Goal: Transaction & Acquisition: Purchase product/service

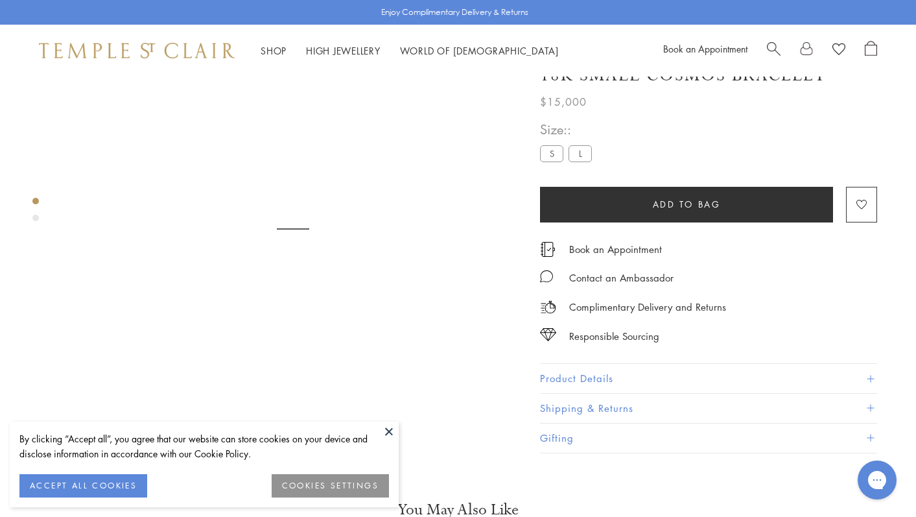
scroll to position [77, 0]
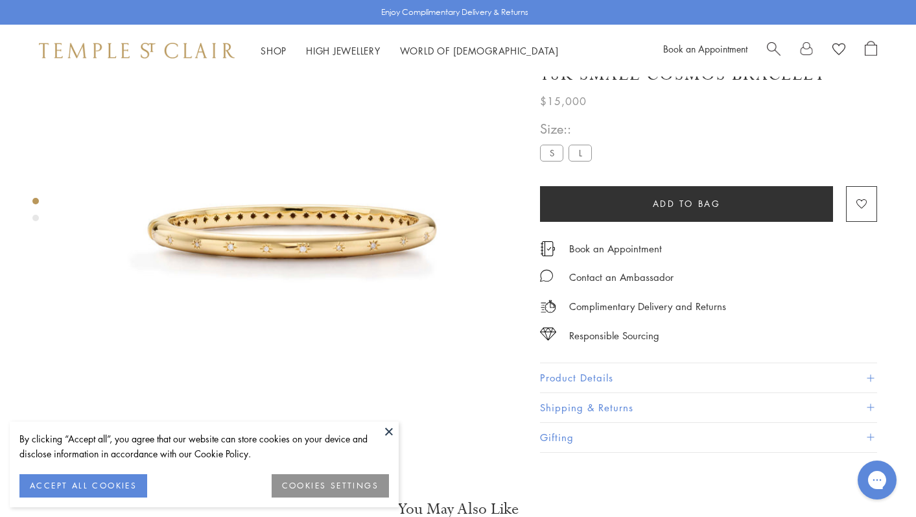
click at [386, 428] on button at bounding box center [388, 430] width 19 height 19
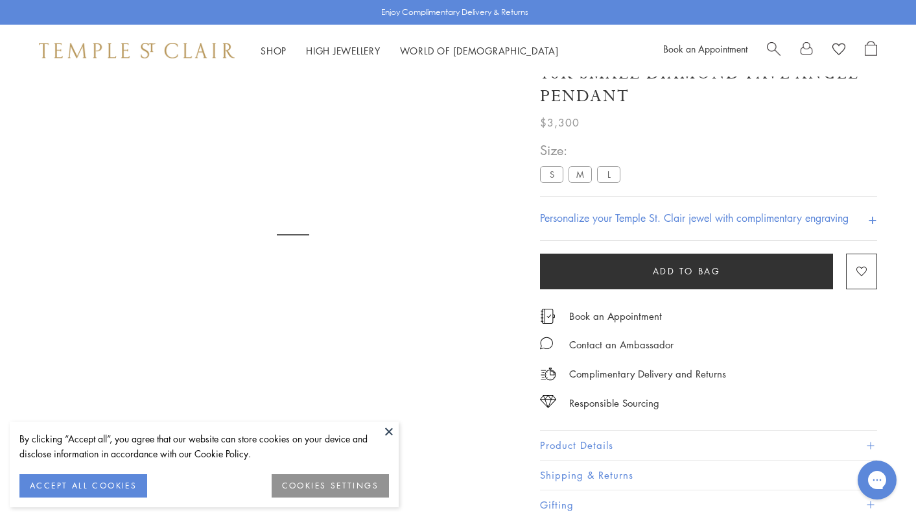
scroll to position [77, 0]
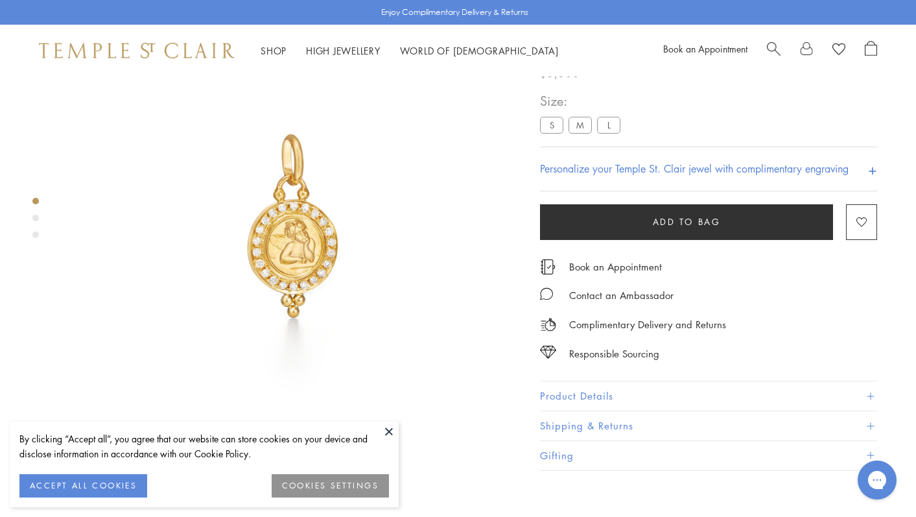
click at [379, 419] on img at bounding box center [293, 228] width 456 height 456
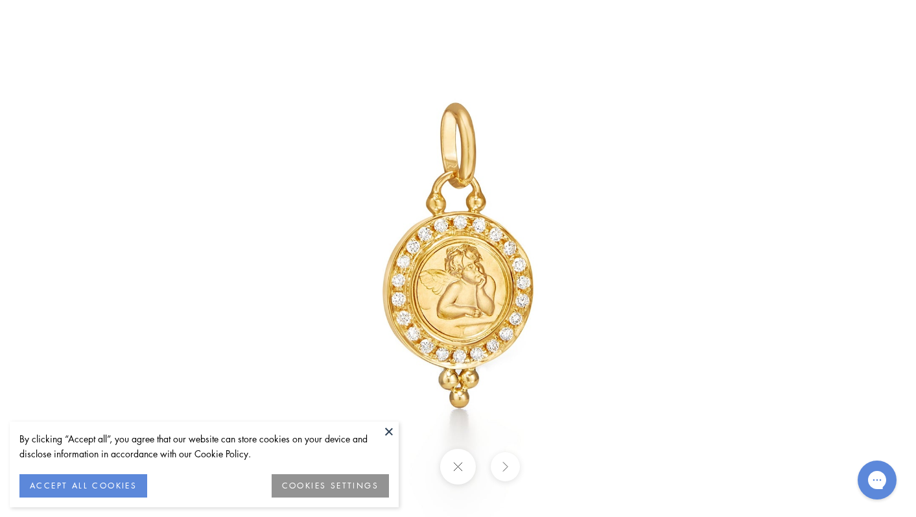
click at [388, 431] on button at bounding box center [388, 430] width 19 height 19
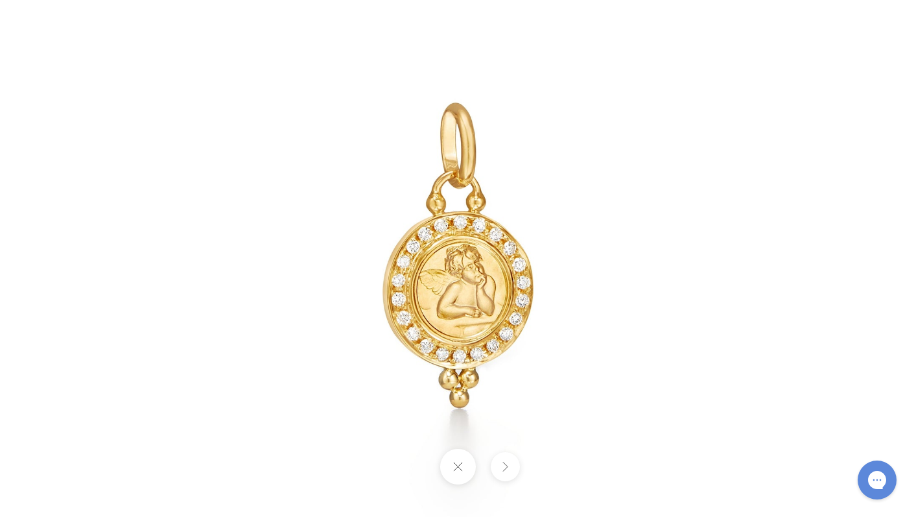
click at [464, 456] on button at bounding box center [458, 467] width 36 height 36
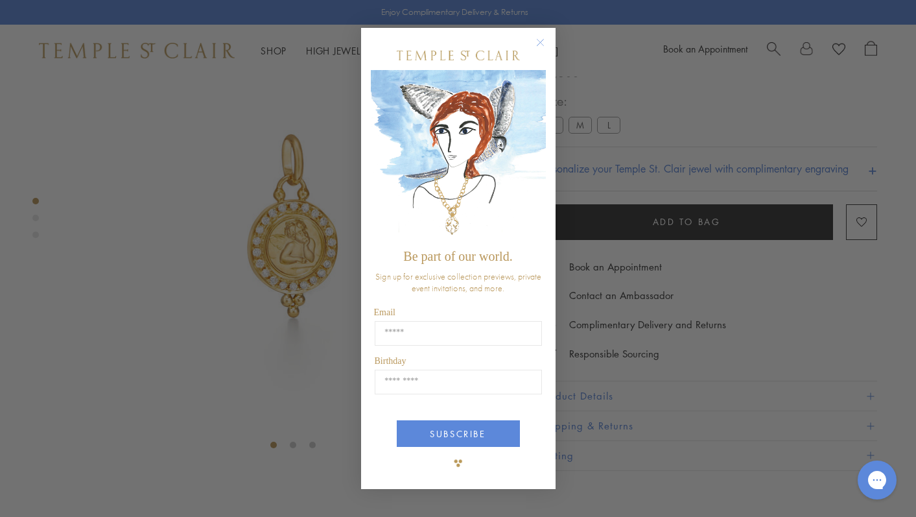
click at [539, 40] on circle "Close dialog" at bounding box center [540, 42] width 16 height 16
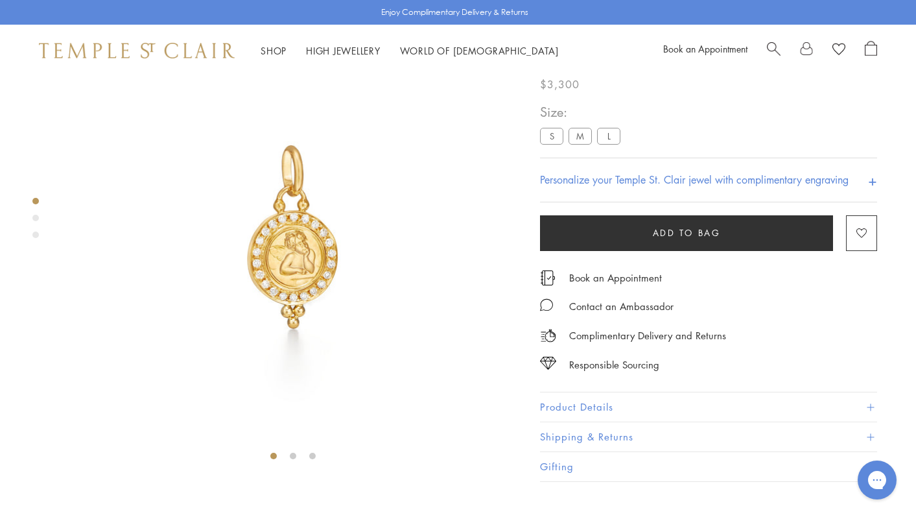
scroll to position [0, 0]
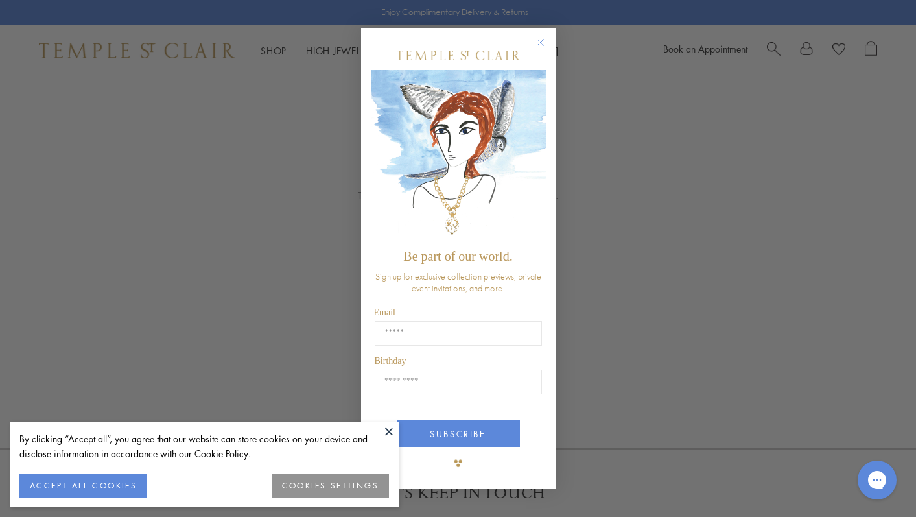
click at [541, 46] on circle "Close dialog" at bounding box center [540, 42] width 16 height 16
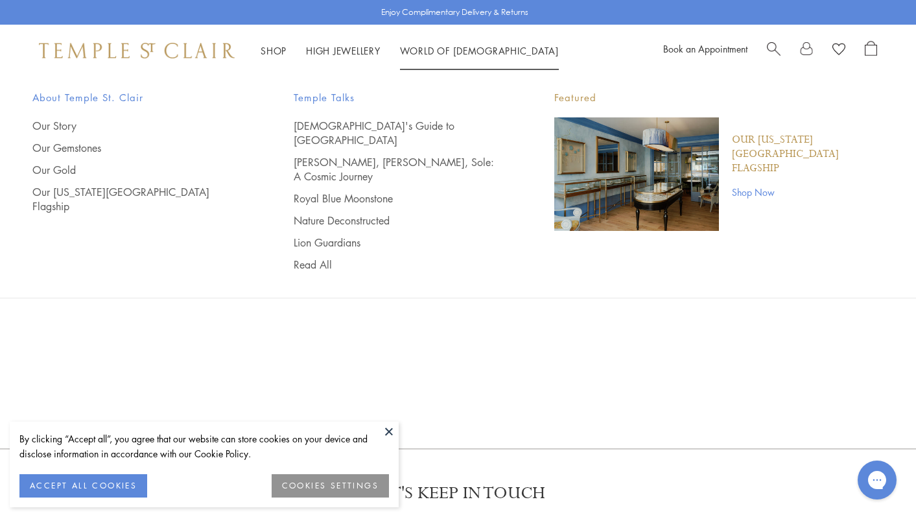
click at [773, 49] on span "Search" at bounding box center [774, 48] width 14 height 14
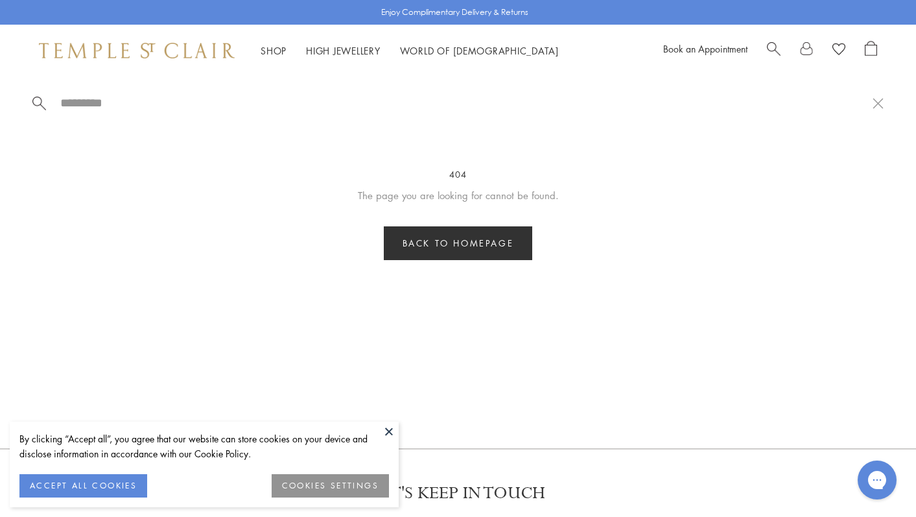
click at [482, 117] on div at bounding box center [458, 103] width 916 height 53
click at [436, 95] on input "search" at bounding box center [466, 102] width 814 height 15
type input "**********"
